Goal: Task Accomplishment & Management: Use online tool/utility

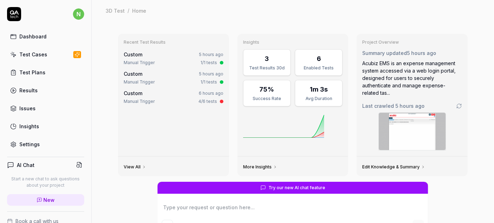
click at [29, 51] on div "Test Cases" at bounding box center [33, 54] width 28 height 7
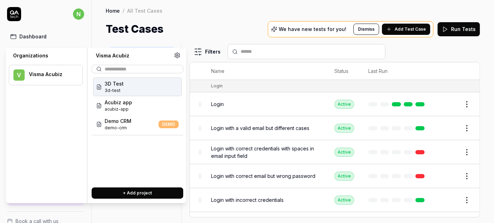
click at [117, 78] on div "3D Test 3d-test" at bounding box center [137, 87] width 89 height 19
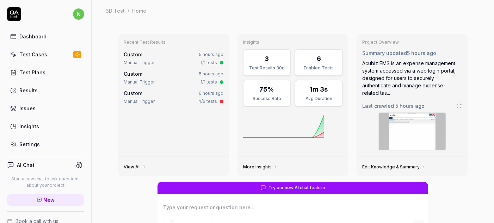
click at [31, 51] on div "Test Cases" at bounding box center [33, 54] width 28 height 7
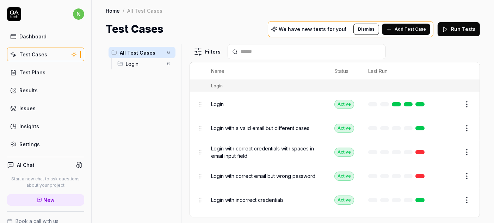
click at [211, 100] on span "Login" at bounding box center [217, 103] width 13 height 7
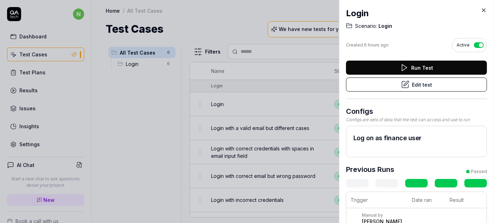
click at [415, 78] on button "Edit test" at bounding box center [416, 85] width 141 height 14
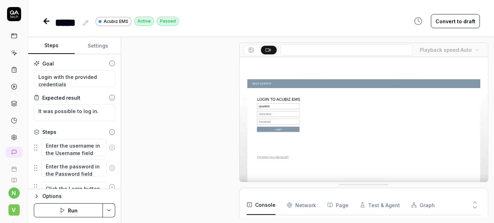
scroll to position [179, 0]
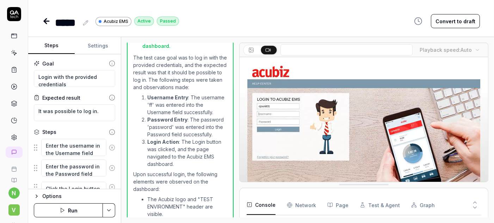
type textarea "*"
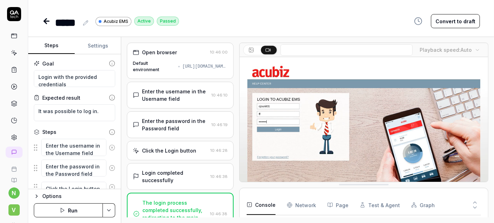
click at [11, 134] on icon at bounding box center [14, 137] width 6 height 6
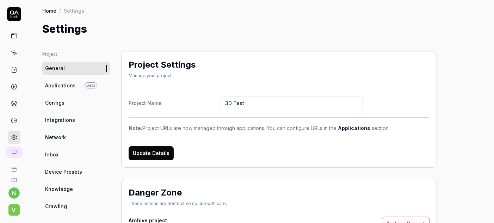
click at [47, 82] on span "Applications" at bounding box center [60, 85] width 31 height 7
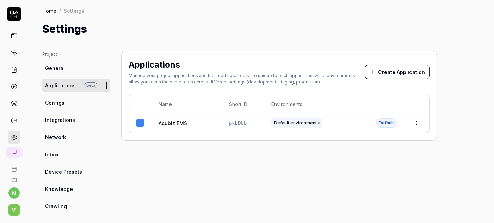
click at [159, 120] on link "Acubiz EMS" at bounding box center [173, 123] width 29 height 7
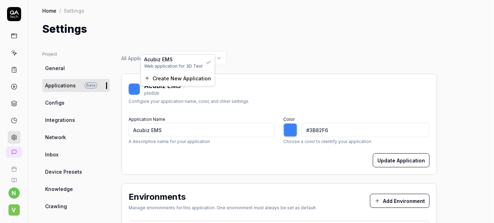
click at [174, 48] on html "n V Home / Settings Home / Settings Settings Project General Applications Beta …" at bounding box center [247, 111] width 494 height 223
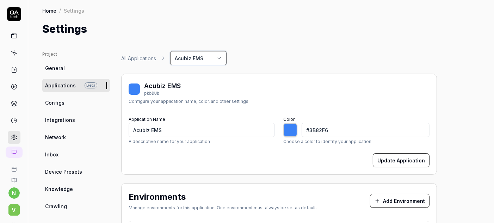
click at [213, 45] on html "n V Home / Settings Home / Settings Settings Project General Applications Beta …" at bounding box center [247, 111] width 494 height 223
type input "*******"
click at [45, 65] on span "General" at bounding box center [55, 68] width 20 height 7
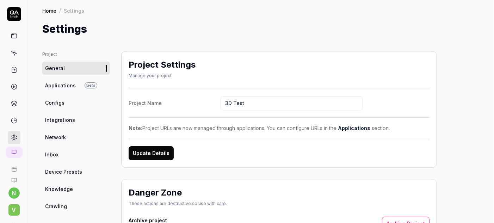
click at [11, 33] on icon at bounding box center [14, 36] width 6 height 6
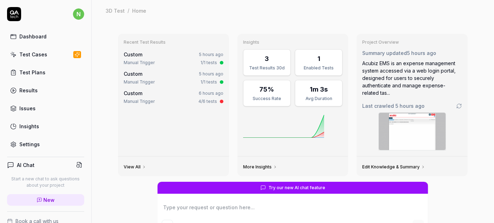
click at [28, 51] on div "Test Cases" at bounding box center [33, 54] width 28 height 7
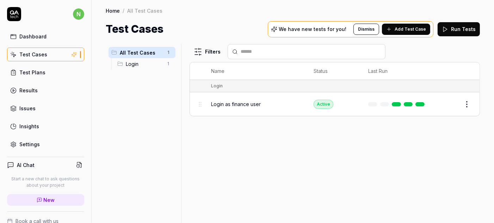
scroll to position [16, 0]
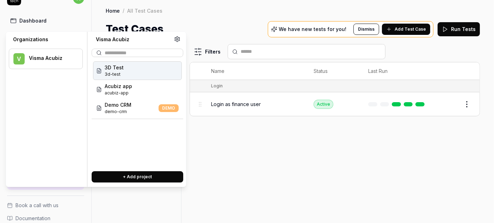
click at [110, 64] on span "3D Test" at bounding box center [114, 67] width 19 height 7
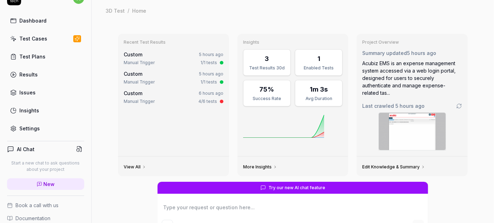
click at [372, 62] on div "Acubiz EMS is an expense management system accessed via a web login portal, des…" at bounding box center [412, 78] width 100 height 37
click at [130, 200] on div "Recent Test Results Custom 5 hours ago Manual Trigger 1/1 tests Custom 5 hours …" at bounding box center [293, 164] width 403 height 287
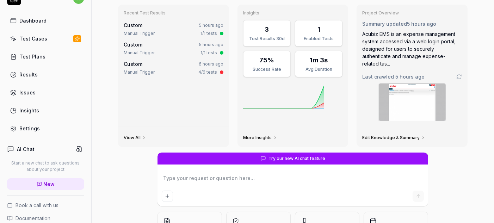
click at [24, 35] on div "Test Cases" at bounding box center [33, 38] width 28 height 7
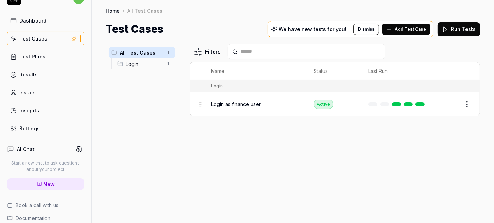
click at [138, 49] on span "All Test Cases" at bounding box center [141, 52] width 43 height 7
click at [228, 100] on span "Login as finance user" at bounding box center [236, 103] width 50 height 7
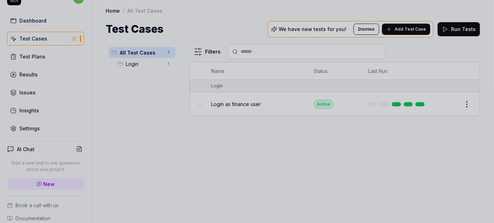
click at [258, 140] on div at bounding box center [247, 111] width 494 height 223
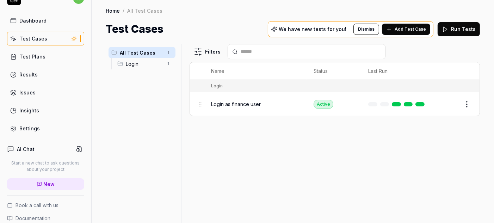
click at [459, 99] on button "Edit" at bounding box center [450, 104] width 17 height 11
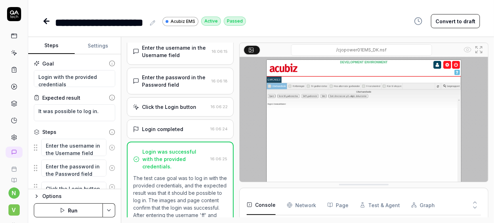
scroll to position [98, 0]
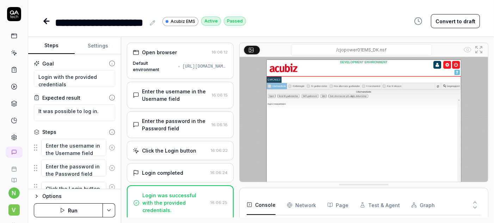
click at [66, 214] on button "Run" at bounding box center [68, 210] width 69 height 14
click at [42, 17] on icon at bounding box center [46, 21] width 8 height 8
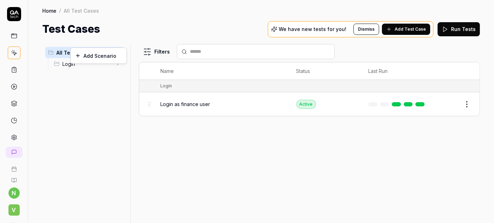
click at [132, 20] on html "n V Home / All Test Cases Home / All Test Cases Test Cases We have new tests fo…" at bounding box center [247, 111] width 494 height 223
click at [132, 16] on html "n V Home / All Test Cases Home / All Test Cases Test Cases We have new tests fo…" at bounding box center [247, 111] width 494 height 223
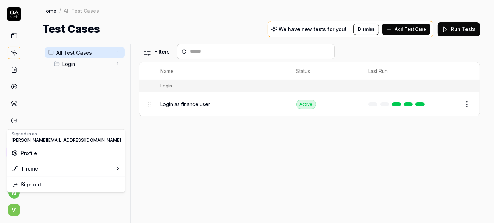
click at [12, 186] on html "n V Home / All Test Cases Home / All Test Cases Test Cases We have new tests fo…" at bounding box center [247, 111] width 494 height 223
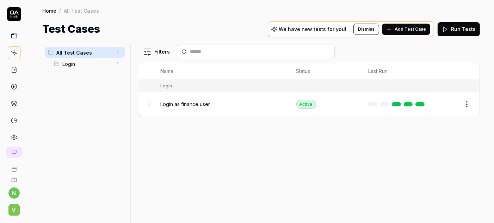
click at [12, 201] on html "n V Home / All Test Cases Home / All Test Cases Test Cases We have new tests fo…" at bounding box center [247, 111] width 494 height 223
click at [12, 204] on span "V" at bounding box center [13, 209] width 11 height 11
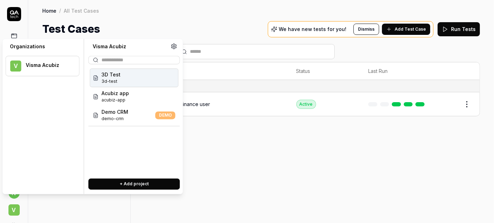
click at [102, 71] on span "3D Test" at bounding box center [111, 74] width 19 height 7
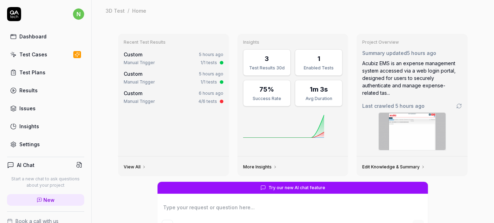
click at [25, 51] on div "Test Cases" at bounding box center [33, 54] width 28 height 7
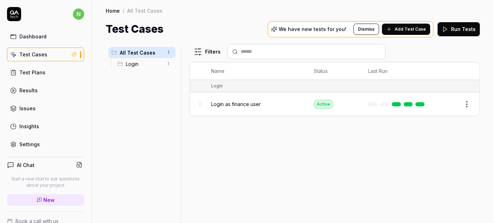
click at [29, 33] on div "Dashboard" at bounding box center [32, 36] width 27 height 7
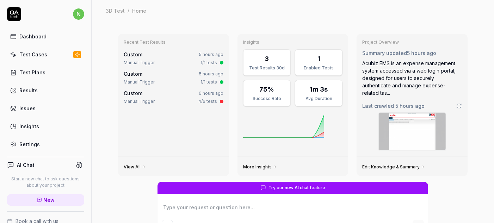
click at [105, 65] on div "Recent Test Results Custom 5 hours ago Manual Trigger 1/1 tests Custom 5 hours …" at bounding box center [293, 164] width 403 height 287
type textarea "*"
